Goal: Task Accomplishment & Management: Complete application form

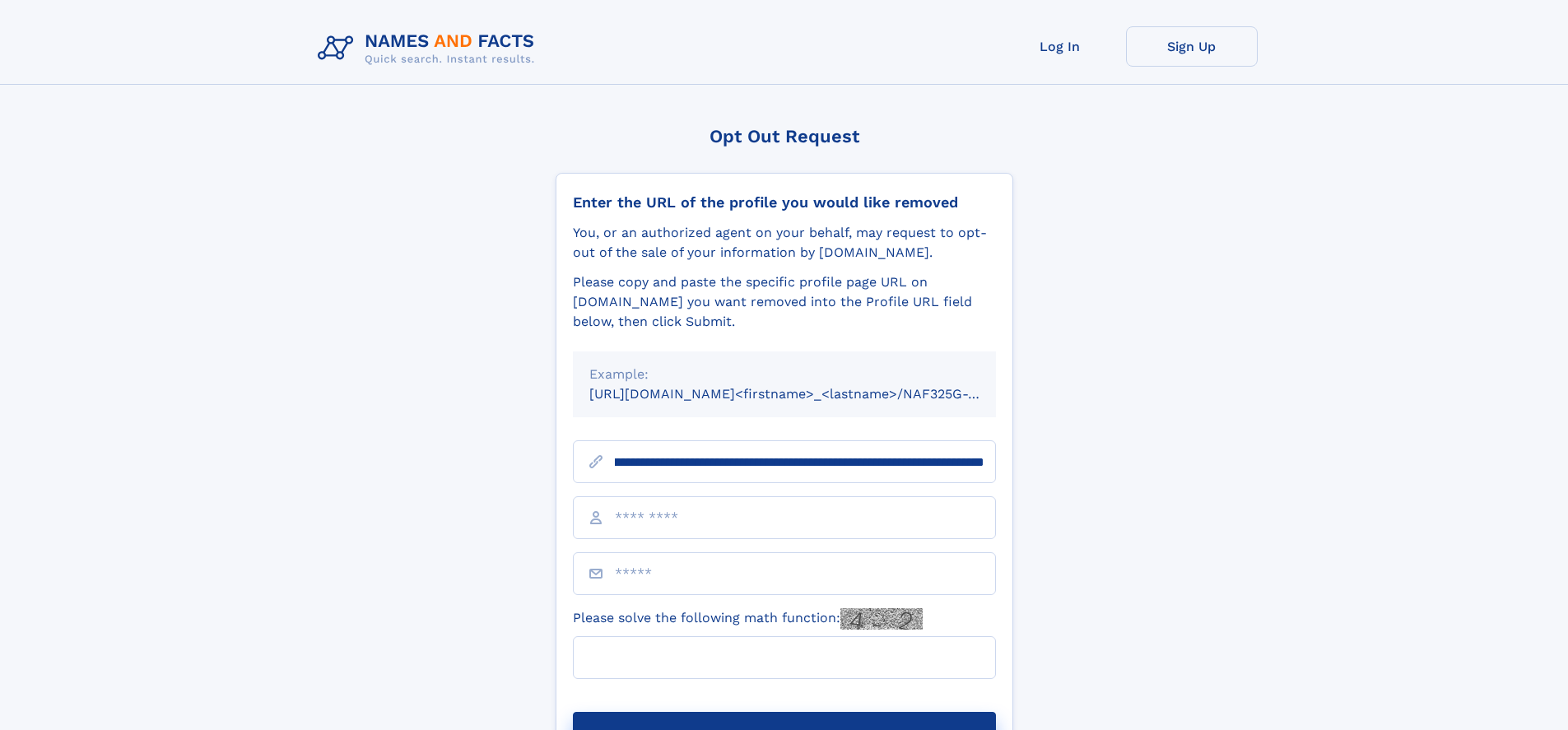
scroll to position [0, 196]
type input "**********"
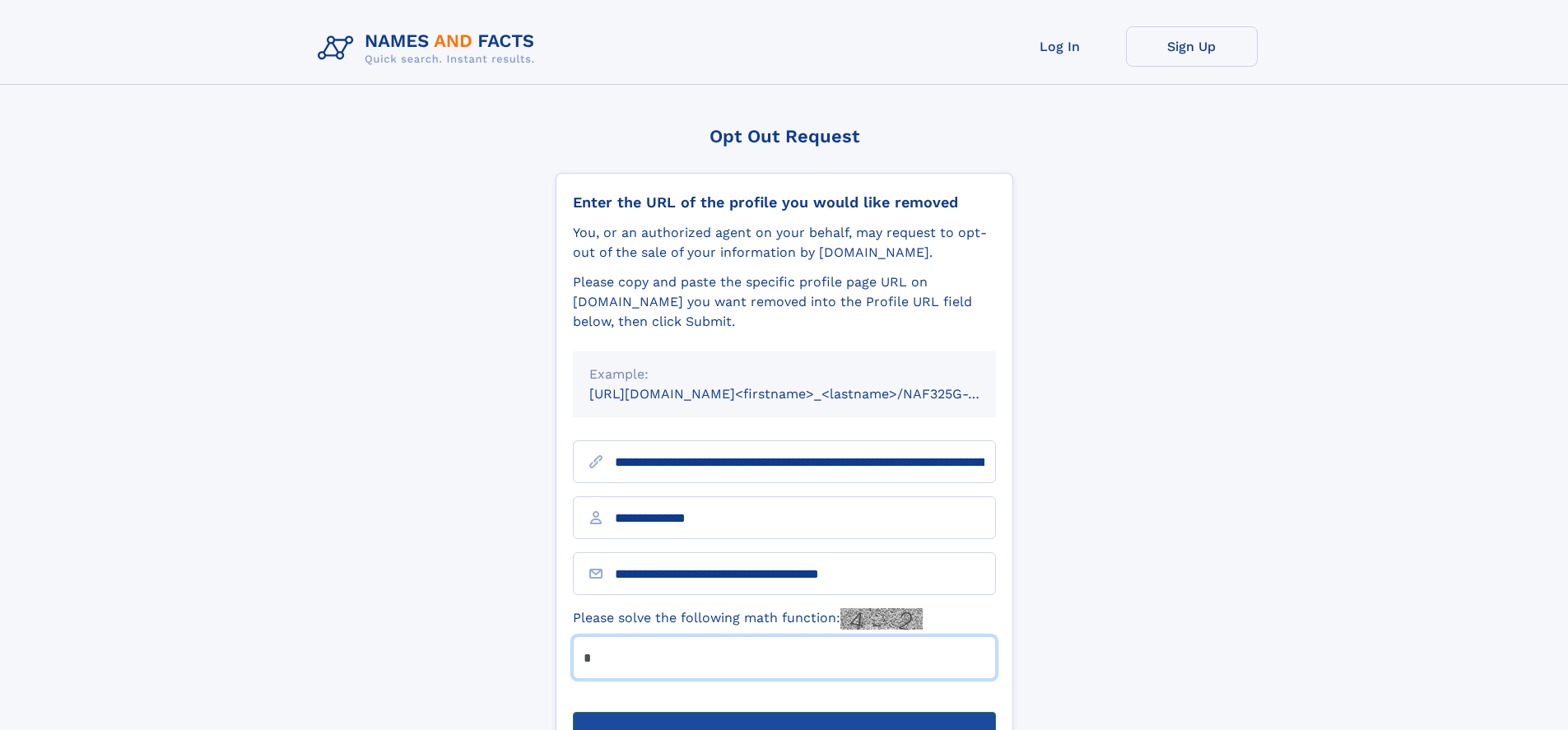
type input "*"
click at [783, 712] on button "Submit Opt Out Request" at bounding box center [784, 738] width 423 height 53
